Goal: Obtain resource: Obtain resource

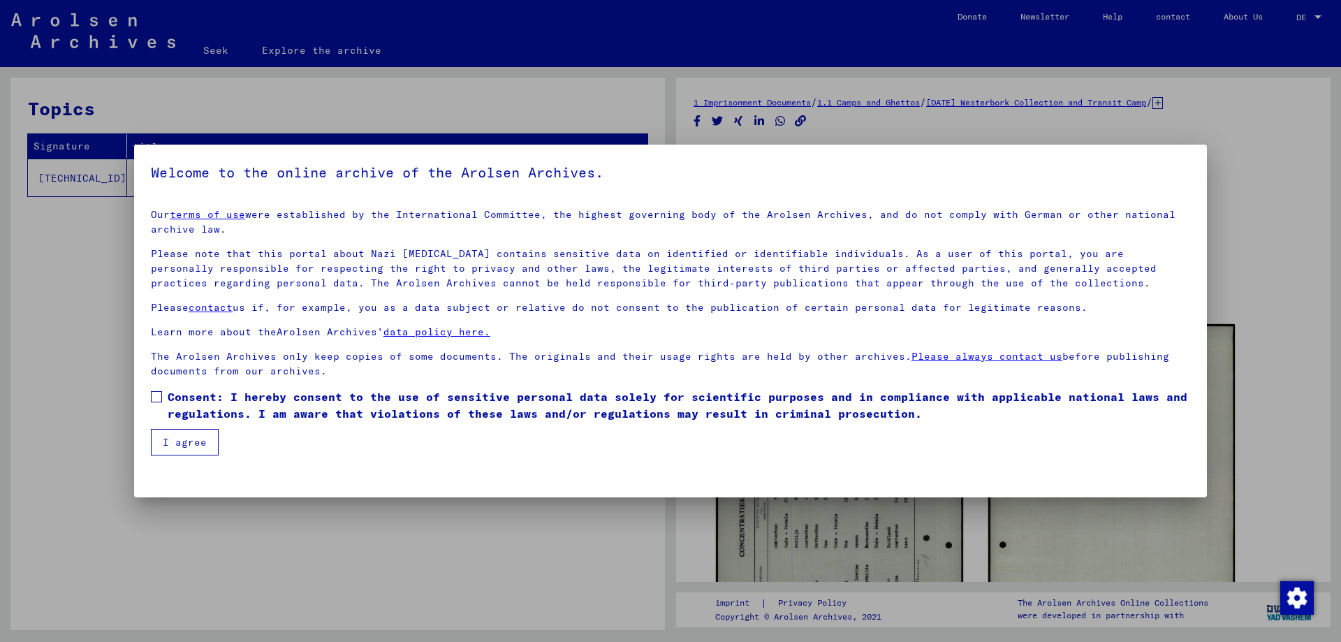
click at [161, 392] on span at bounding box center [156, 396] width 11 height 11
click at [177, 433] on button "I agree" at bounding box center [185, 442] width 68 height 27
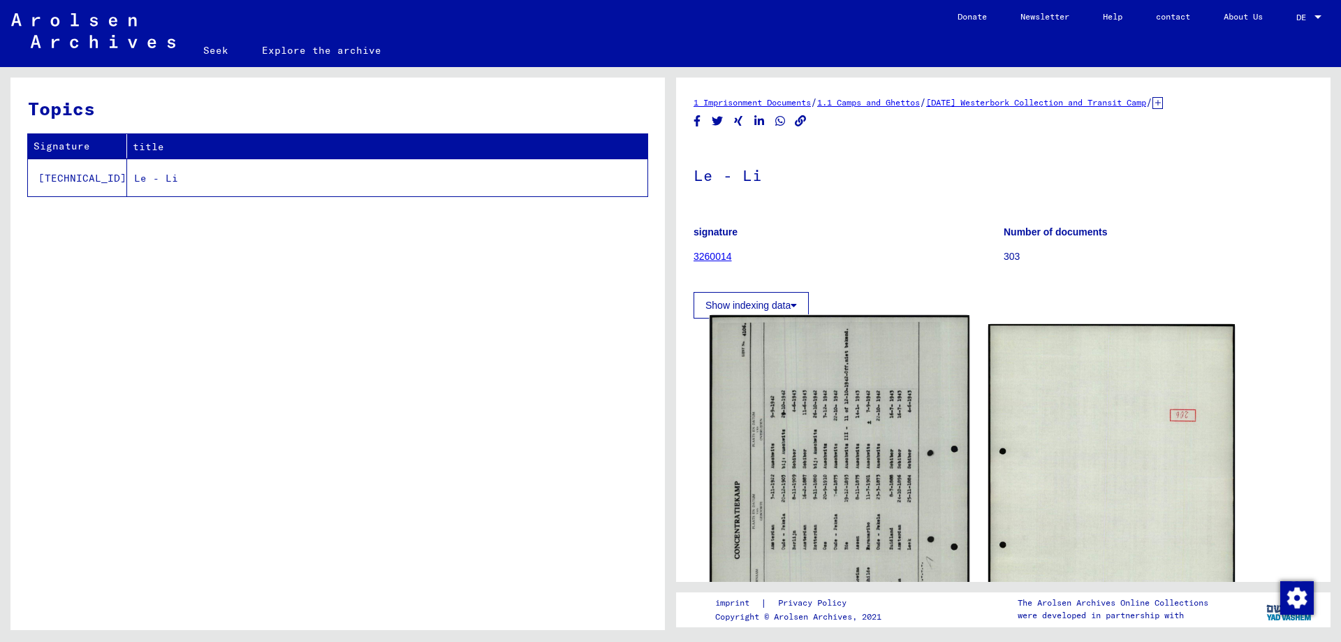
click at [905, 474] on img at bounding box center [838, 496] width 259 height 363
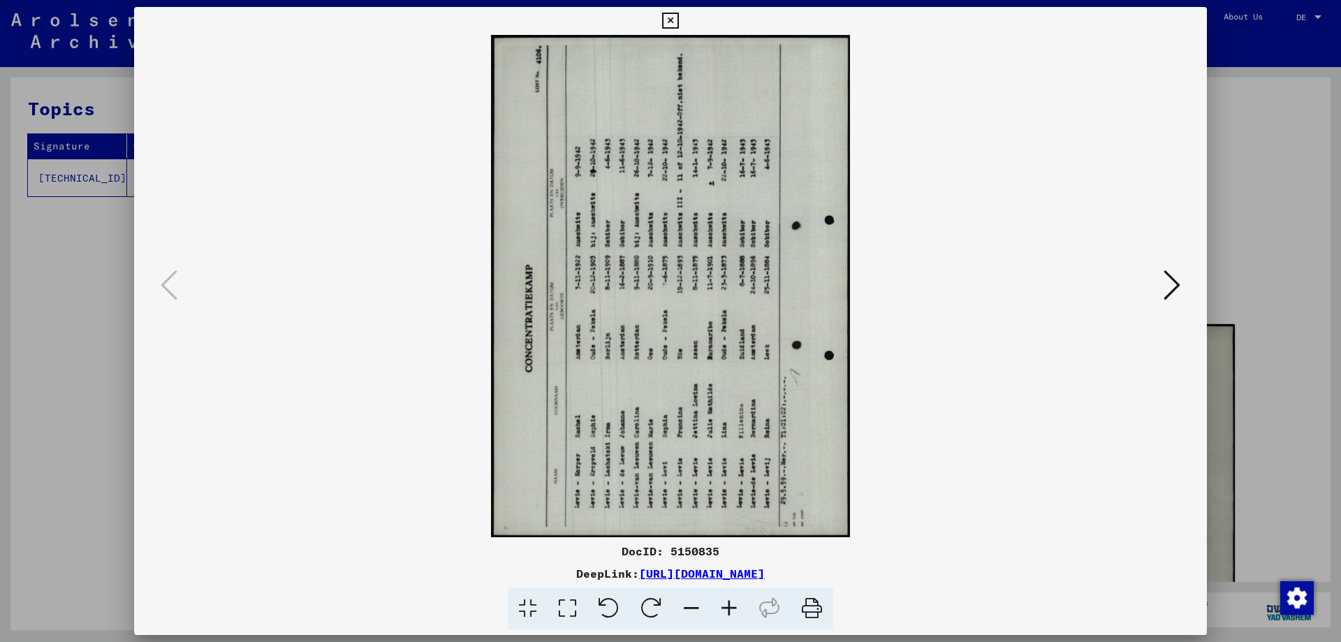
click at [654, 603] on icon at bounding box center [651, 608] width 43 height 43
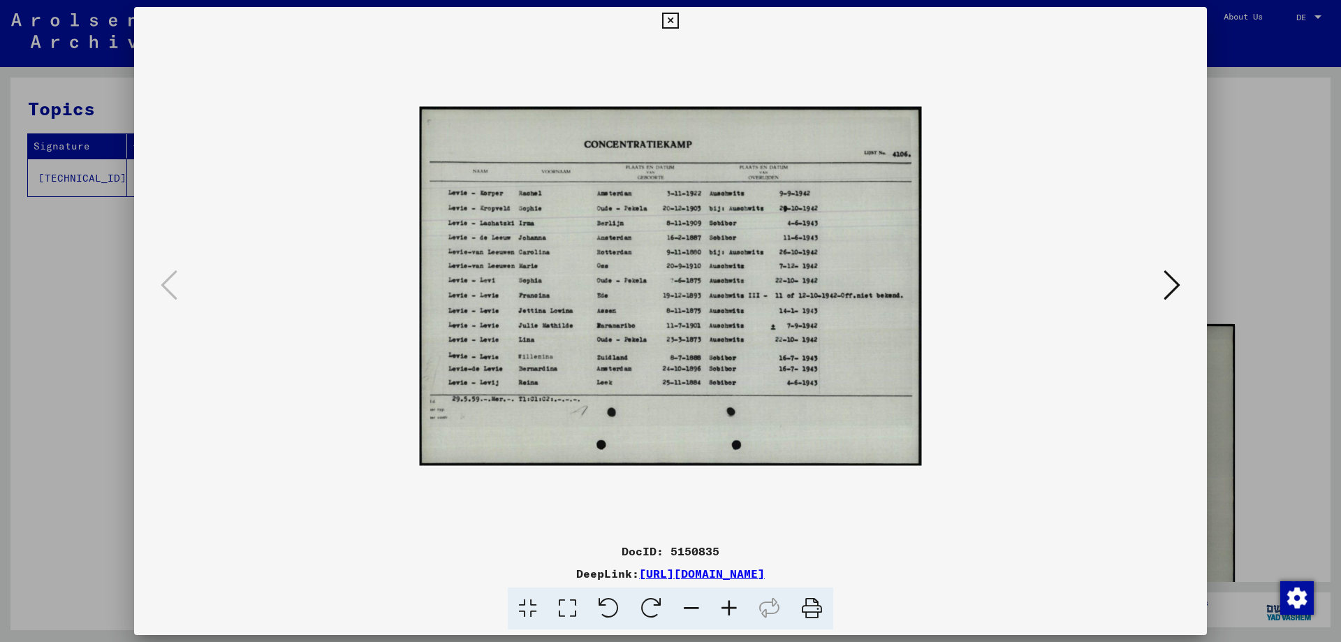
click at [733, 605] on icon at bounding box center [729, 608] width 38 height 43
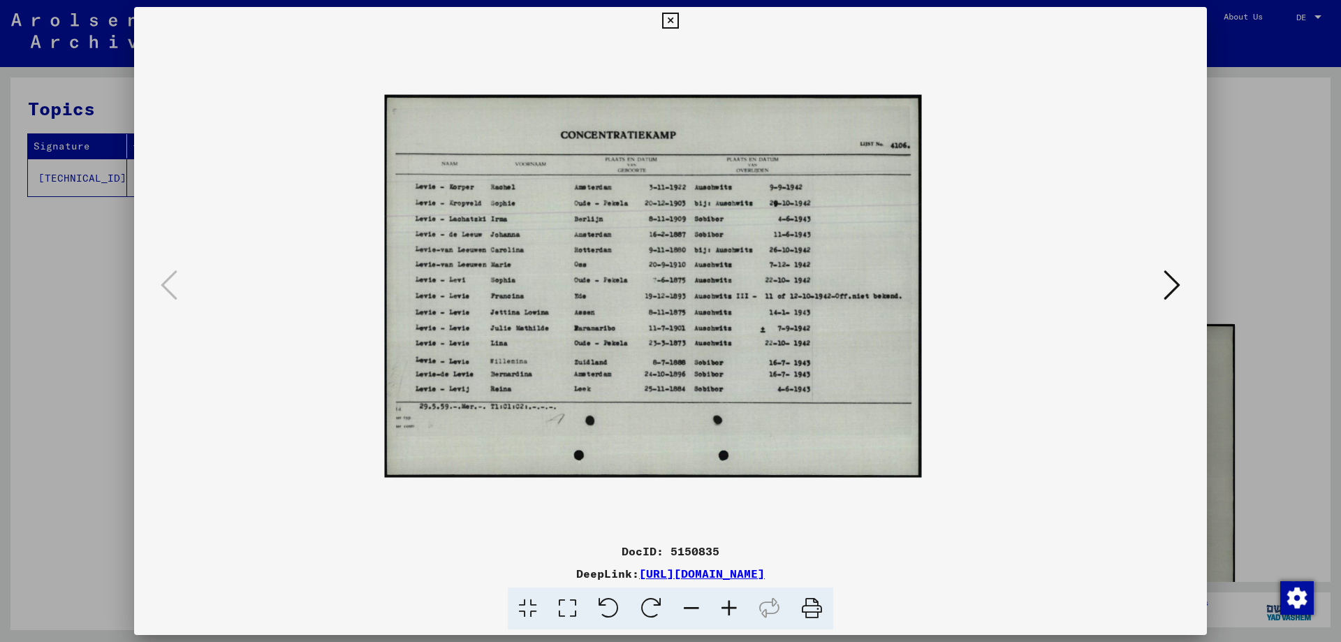
click at [733, 605] on icon at bounding box center [729, 608] width 38 height 43
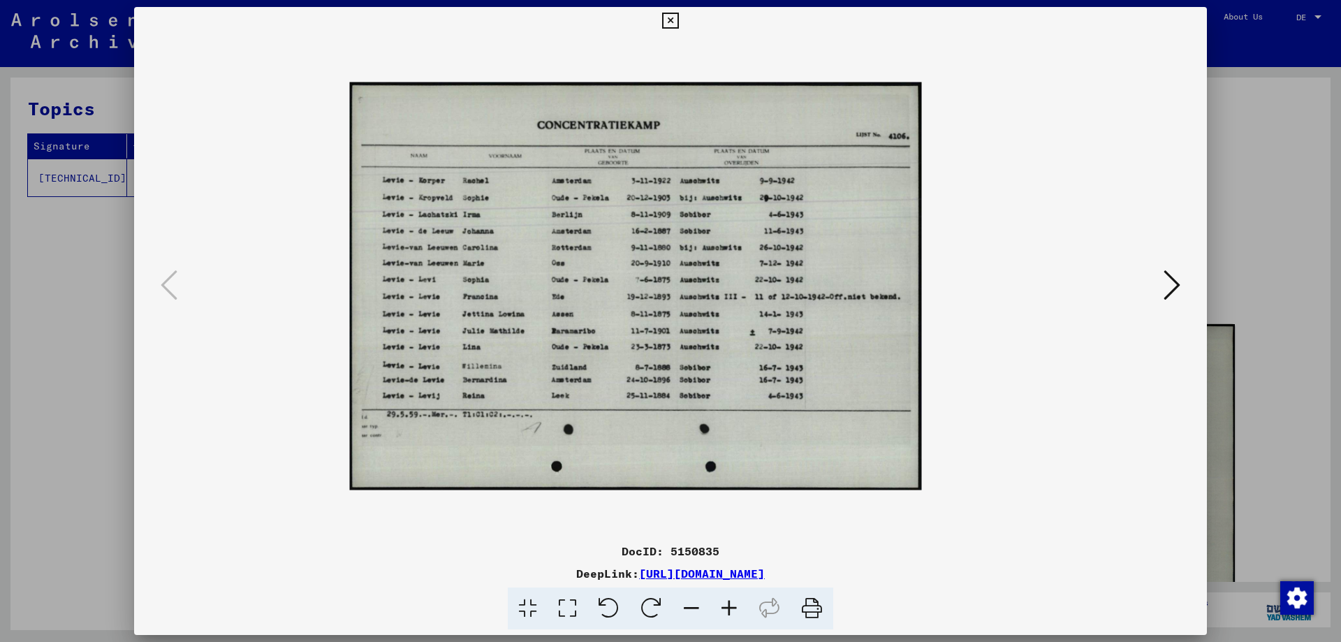
click at [733, 605] on icon at bounding box center [729, 608] width 38 height 43
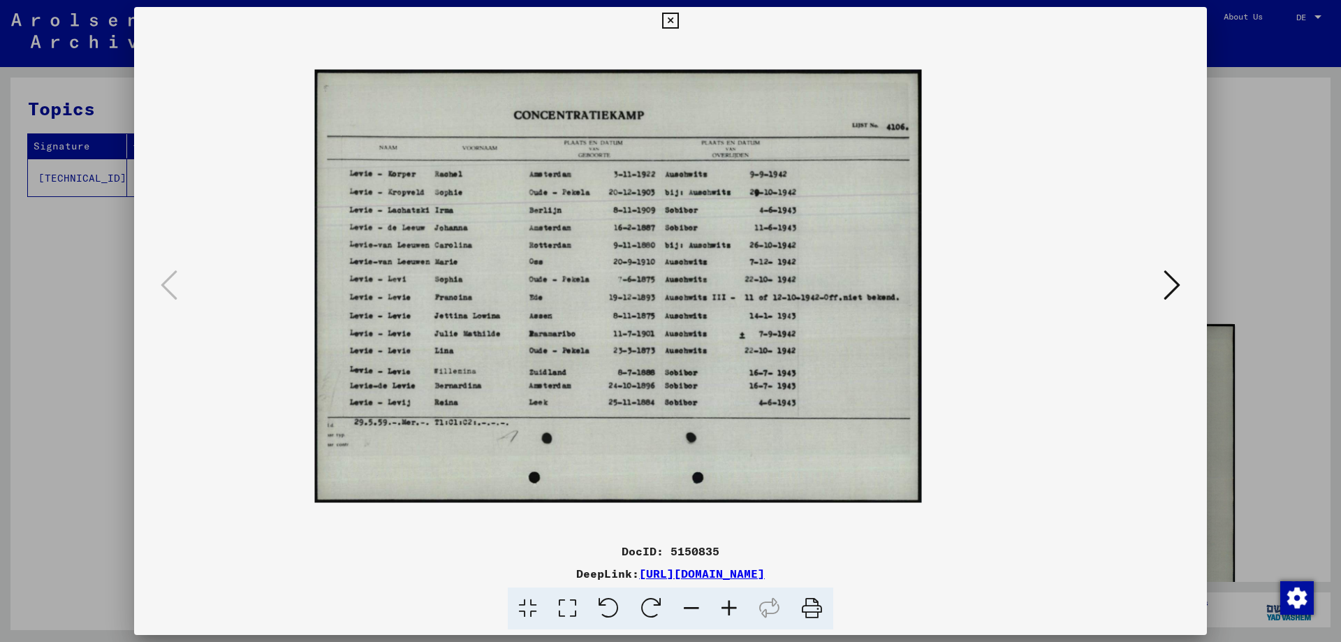
click at [733, 605] on icon at bounding box center [729, 608] width 38 height 43
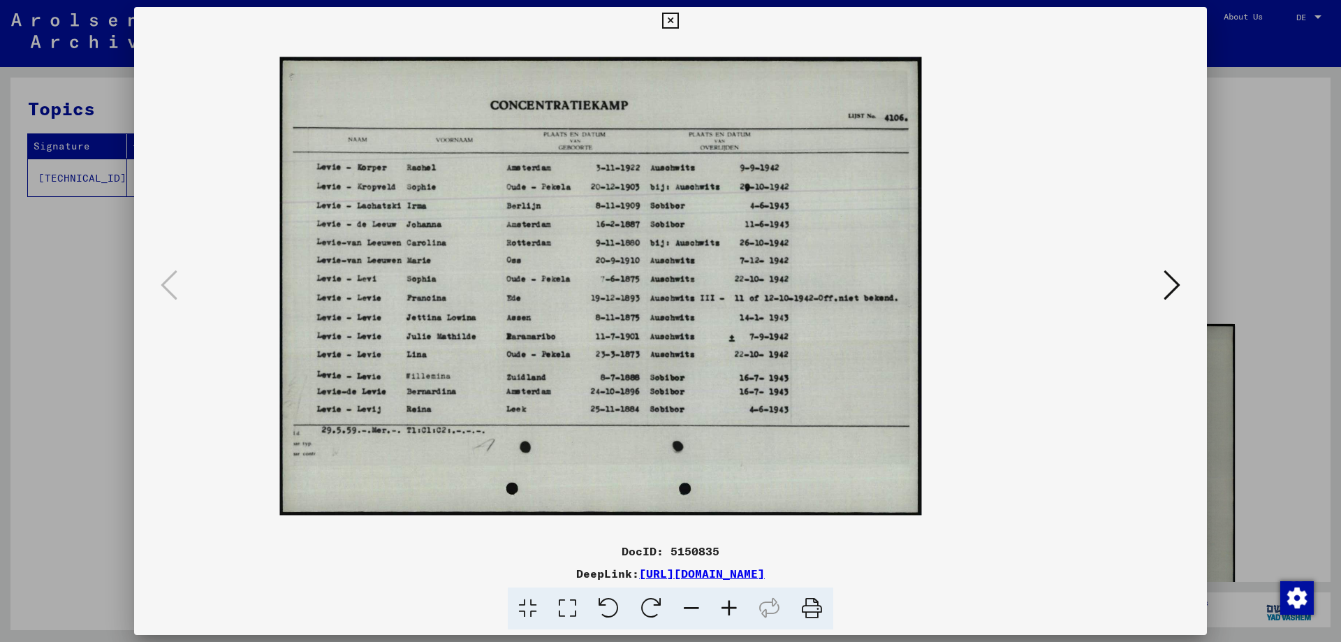
click at [733, 605] on icon at bounding box center [729, 608] width 38 height 43
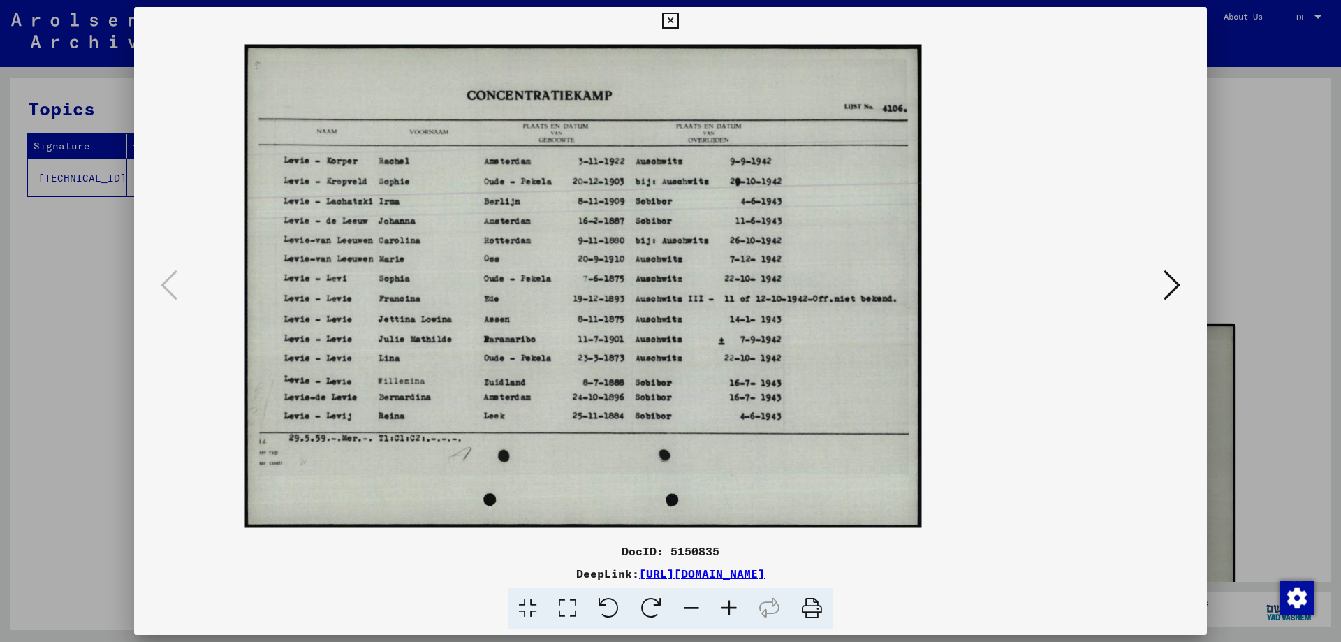
click at [733, 605] on icon at bounding box center [729, 608] width 38 height 43
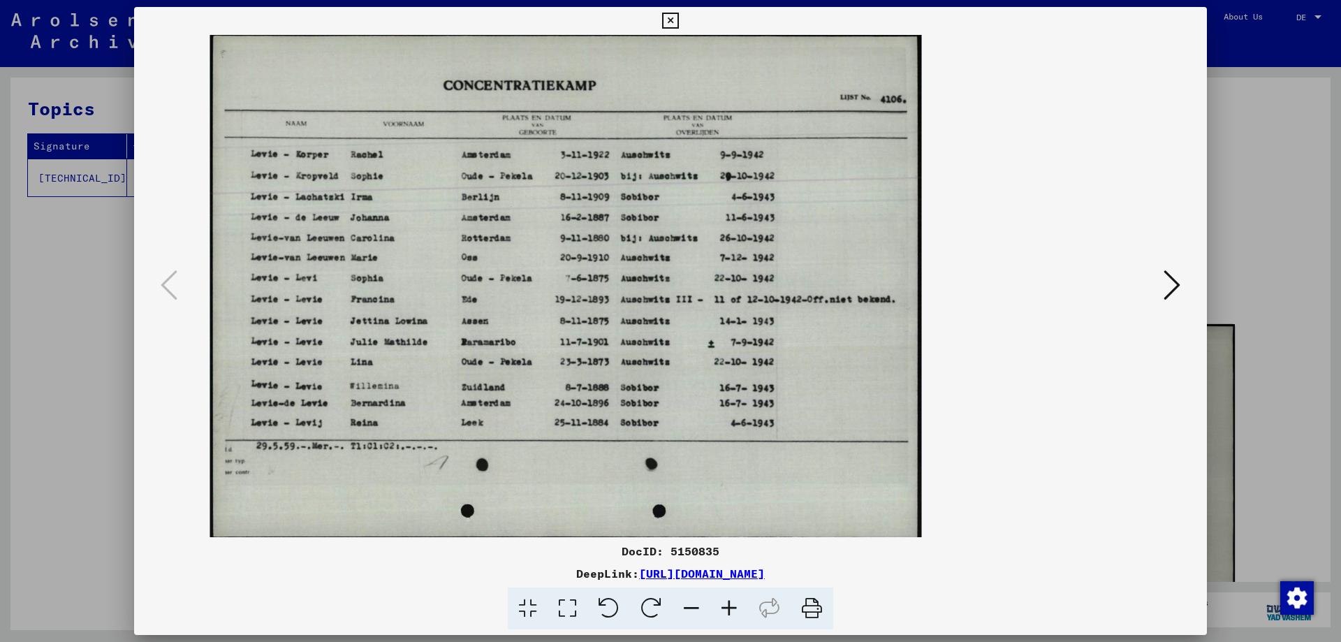
click at [733, 605] on icon at bounding box center [729, 608] width 38 height 43
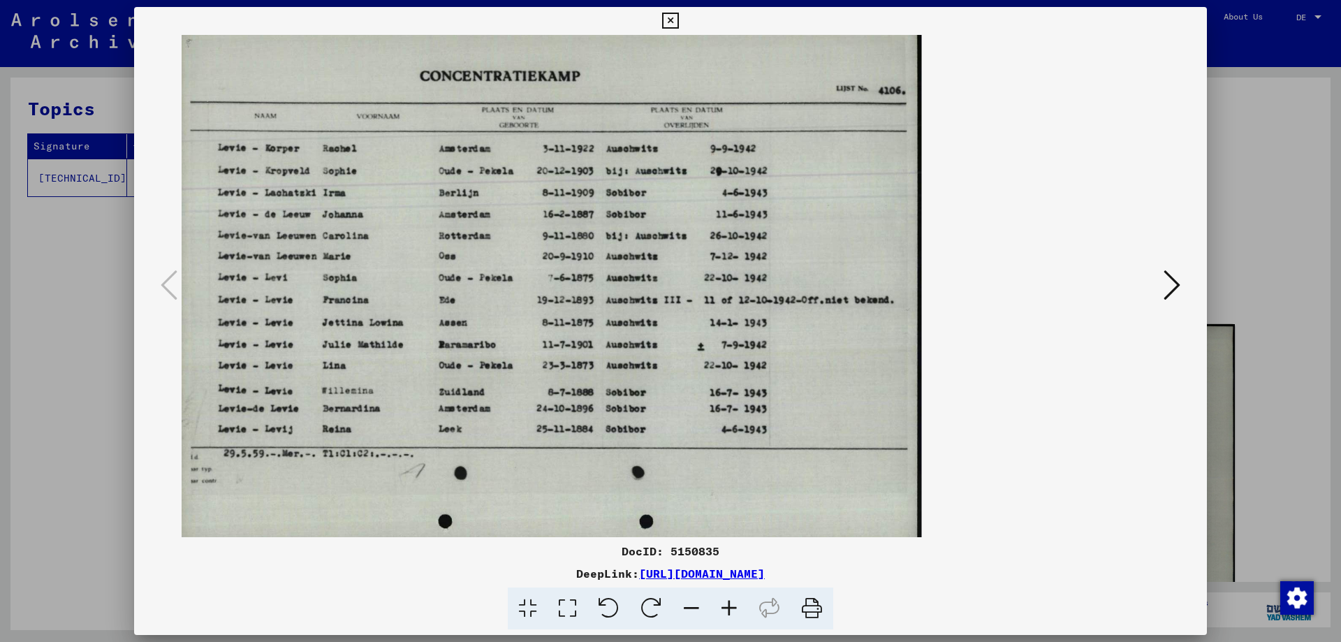
click at [733, 605] on icon at bounding box center [729, 608] width 38 height 43
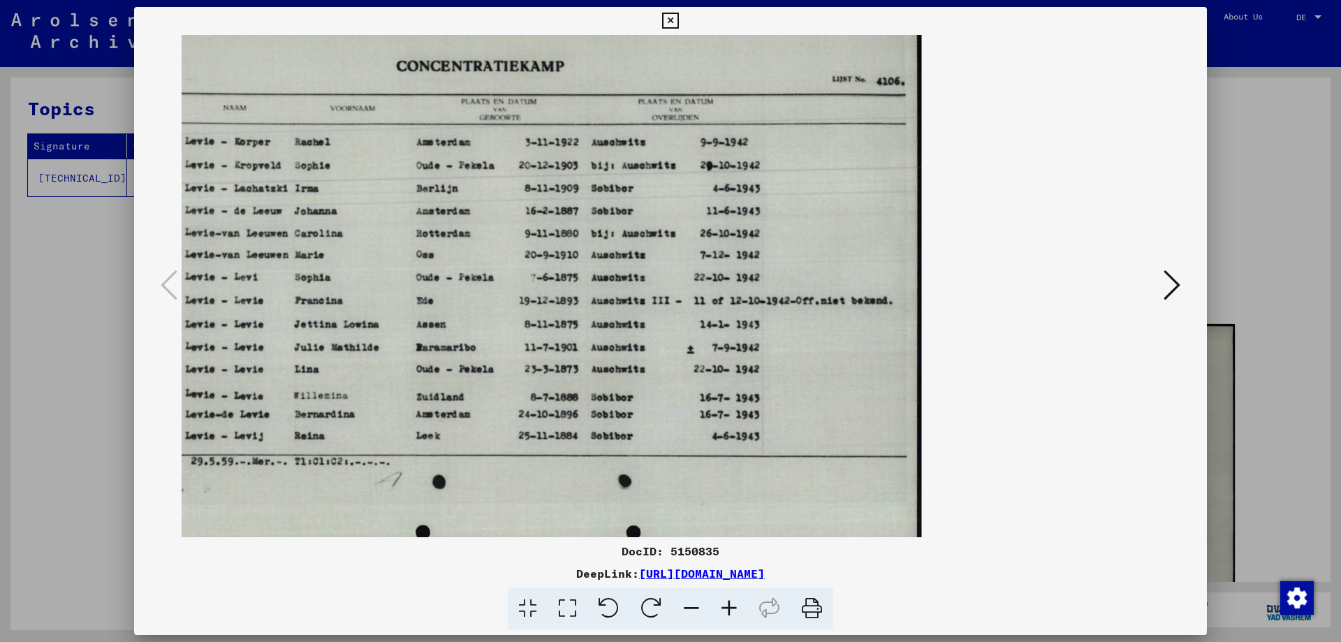
click at [733, 605] on icon at bounding box center [729, 608] width 38 height 43
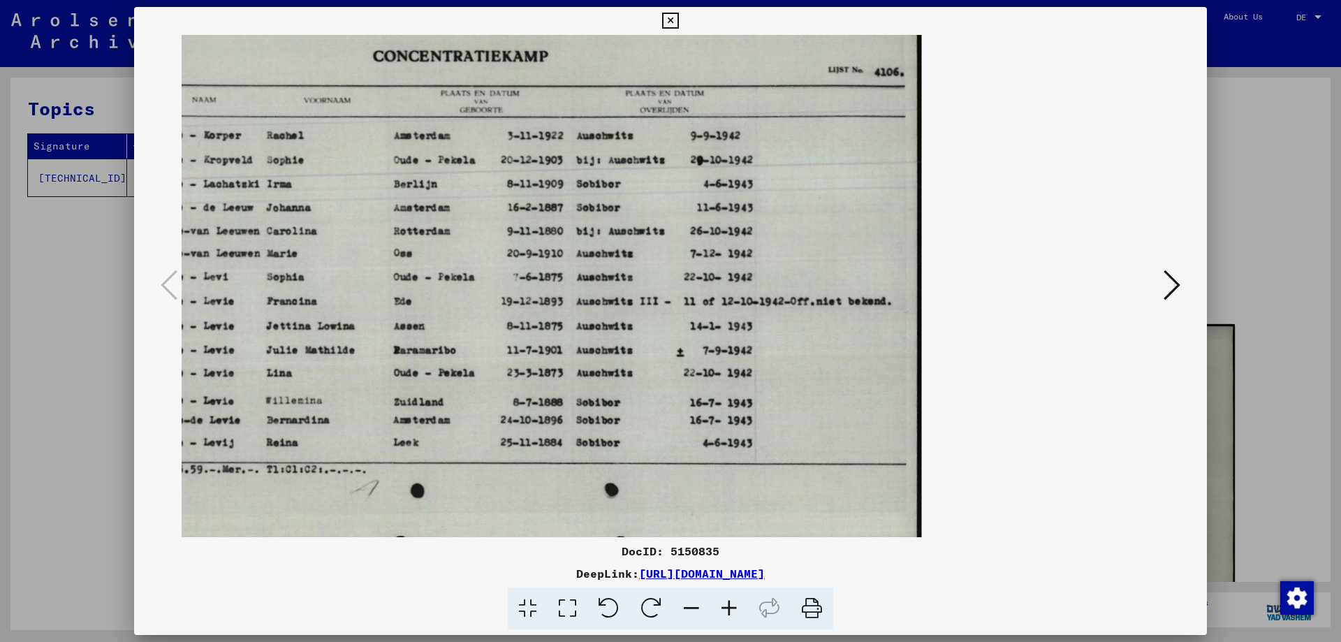
scroll to position [4, 0]
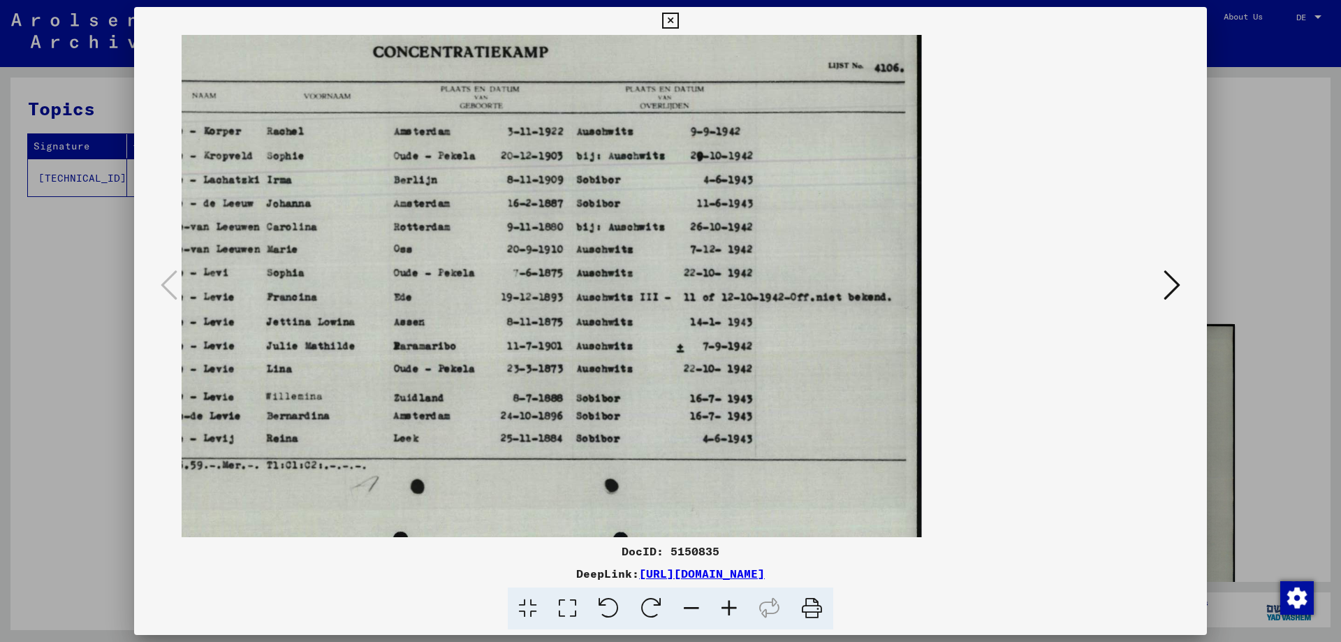
drag, startPoint x: 517, startPoint y: 483, endPoint x: 635, endPoint y: 479, distance: 118.8
click at [635, 479] on img at bounding box center [513, 281] width 816 height 582
click at [669, 16] on icon at bounding box center [670, 21] width 16 height 17
